Goal: Information Seeking & Learning: Learn about a topic

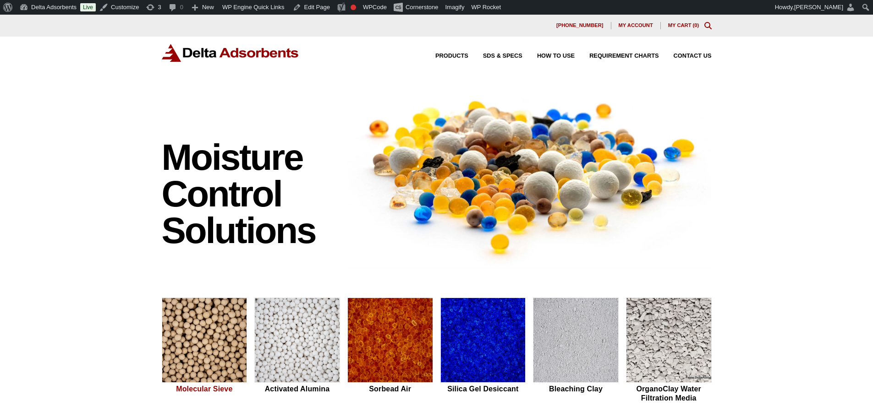
click at [213, 347] on img at bounding box center [204, 340] width 85 height 85
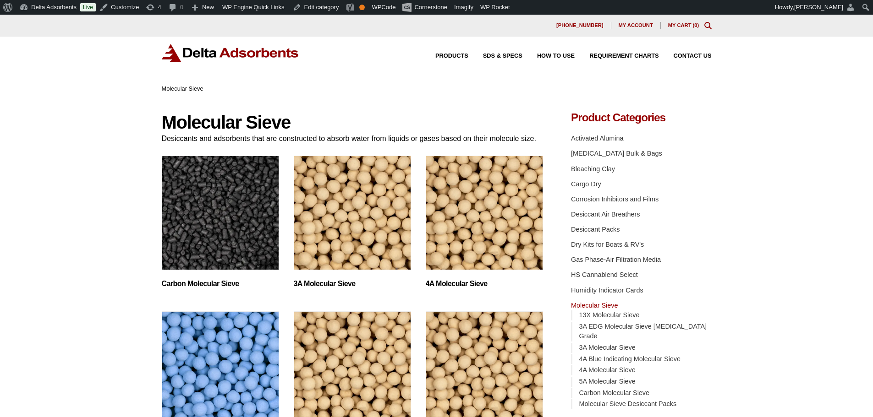
click at [220, 369] on img "Visit product category 4A Blue Indicating Molecular Sieve" at bounding box center [220, 369] width 117 height 115
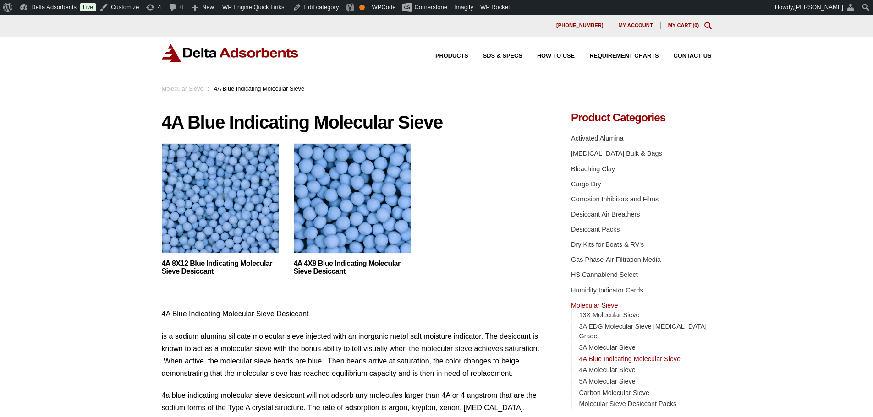
click at [236, 225] on img at bounding box center [220, 200] width 117 height 115
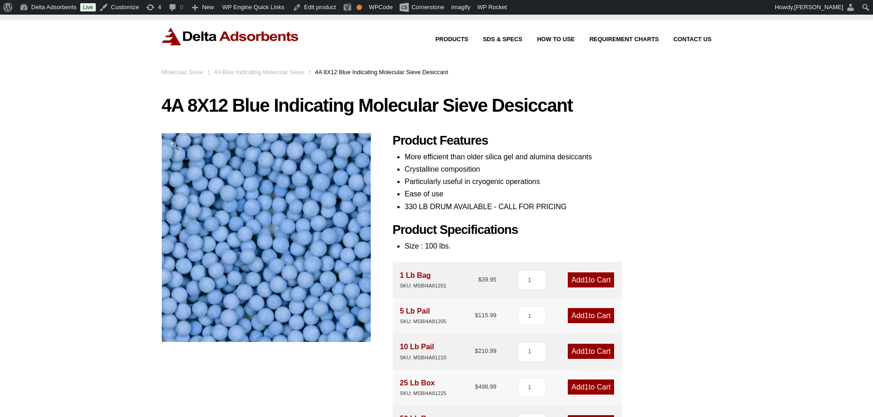
scroll to position [31, 0]
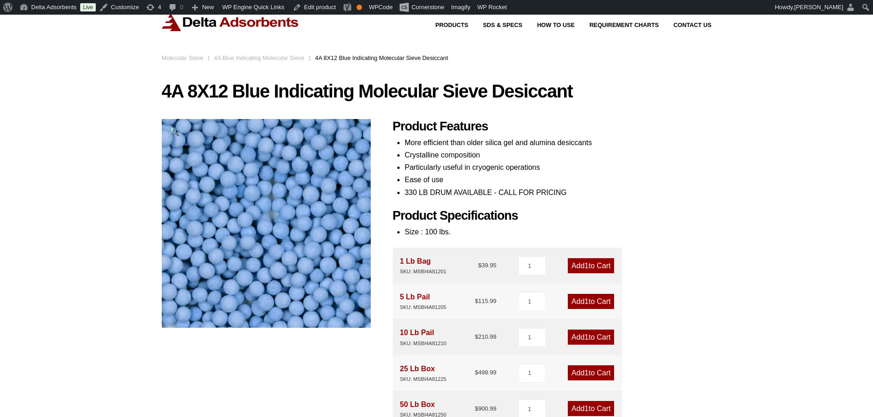
click at [235, 18] on img at bounding box center [230, 22] width 137 height 18
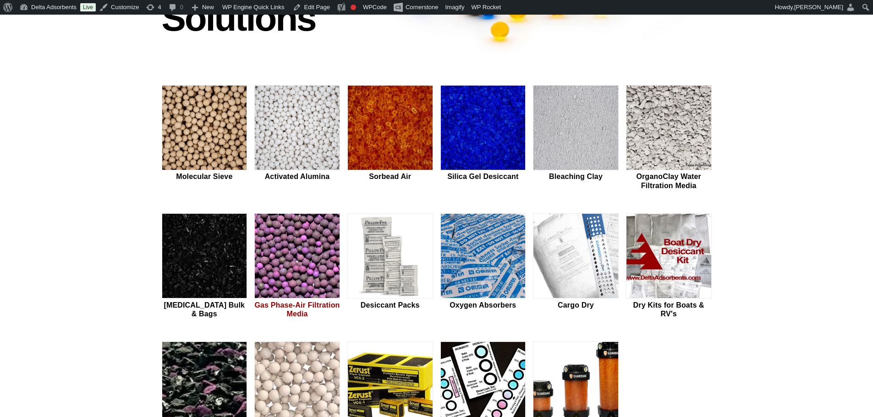
scroll to position [214, 0]
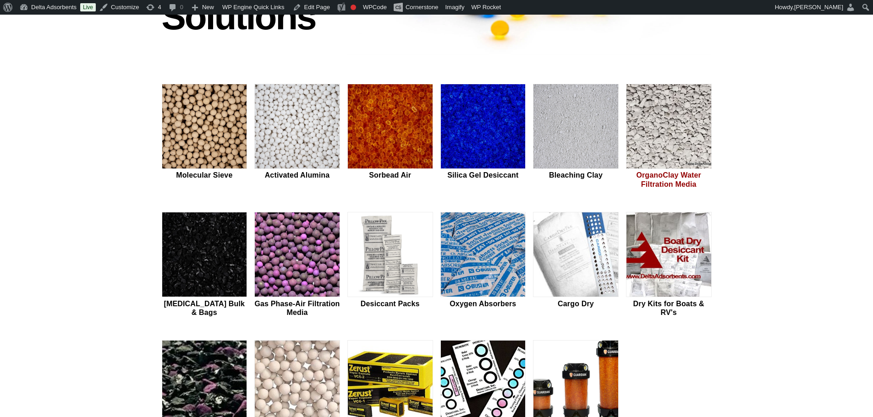
click at [647, 140] on img at bounding box center [668, 126] width 85 height 85
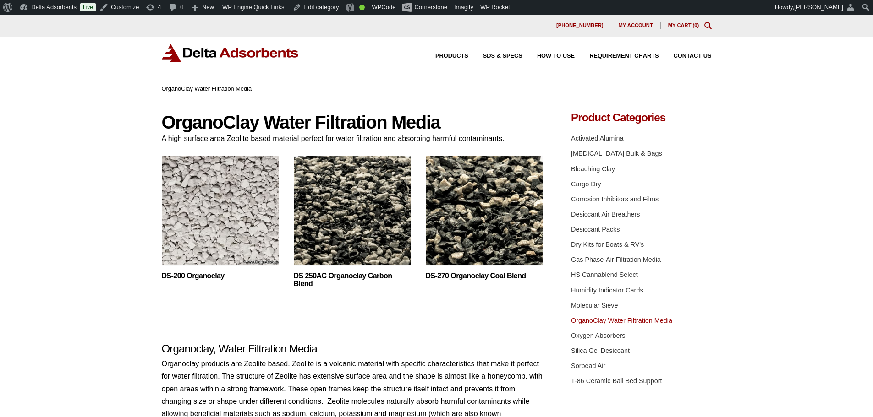
click at [376, 223] on img at bounding box center [352, 213] width 117 height 115
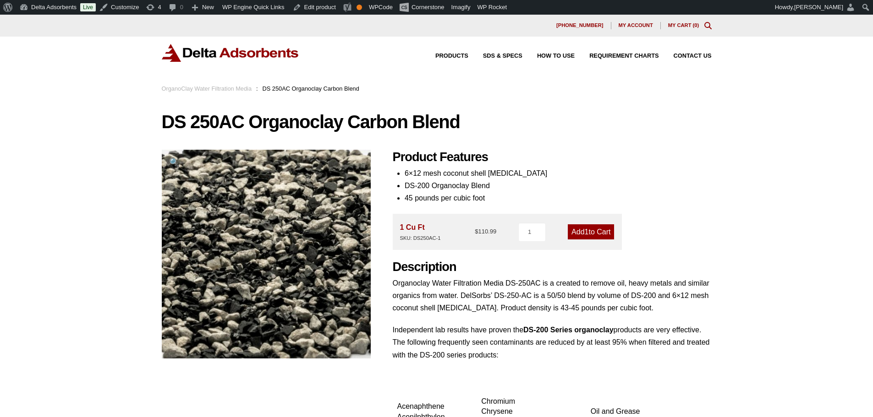
click at [248, 44] on img at bounding box center [230, 53] width 137 height 18
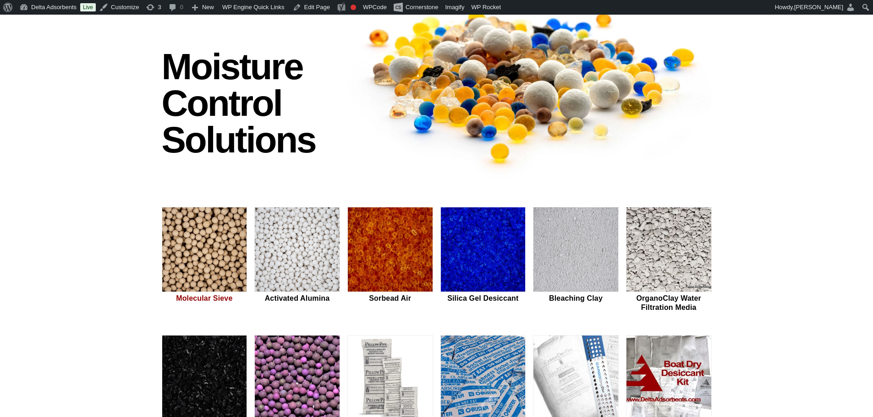
scroll to position [153, 0]
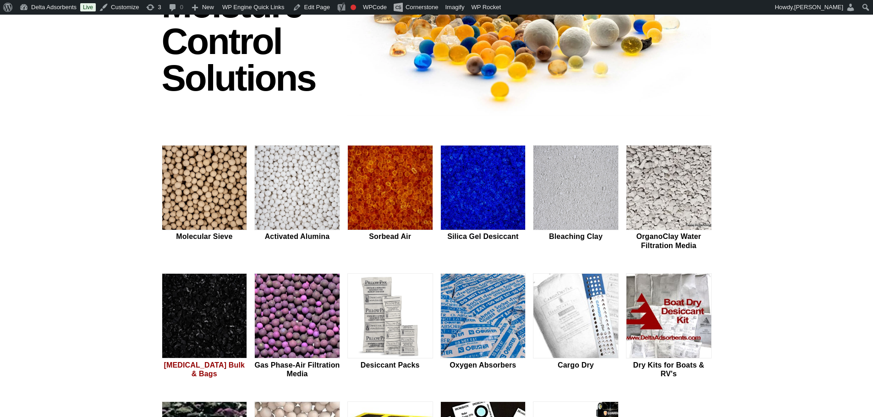
click at [181, 306] on img at bounding box center [204, 316] width 85 height 85
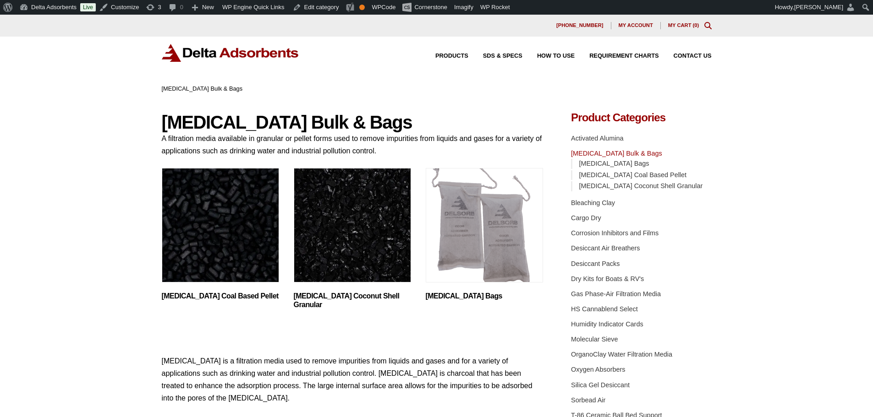
click at [345, 236] on img "Visit product category Activated Carbon Coconut Shell Granular" at bounding box center [352, 225] width 117 height 115
click at [324, 245] on img "Visit product category Activated Carbon Coconut Shell Granular" at bounding box center [352, 225] width 117 height 115
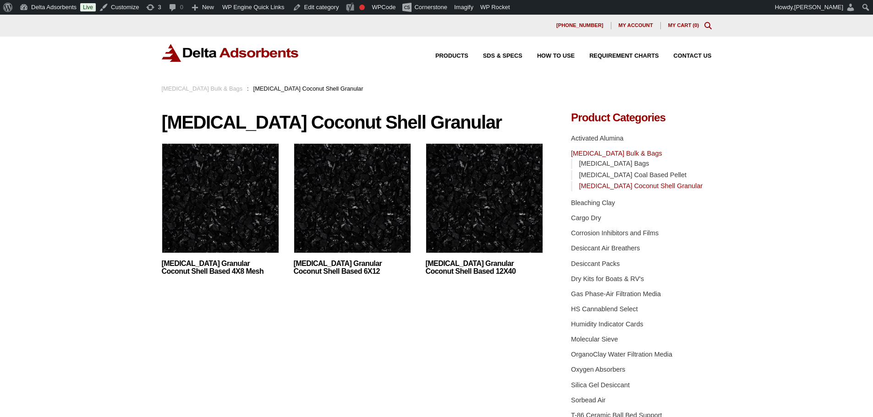
click at [213, 213] on img at bounding box center [220, 200] width 117 height 115
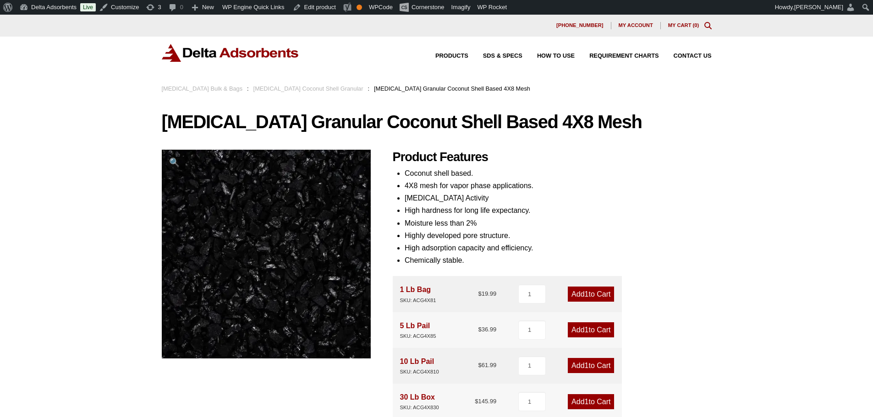
click at [230, 55] on img at bounding box center [230, 53] width 137 height 18
